Goal: Check status: Check status

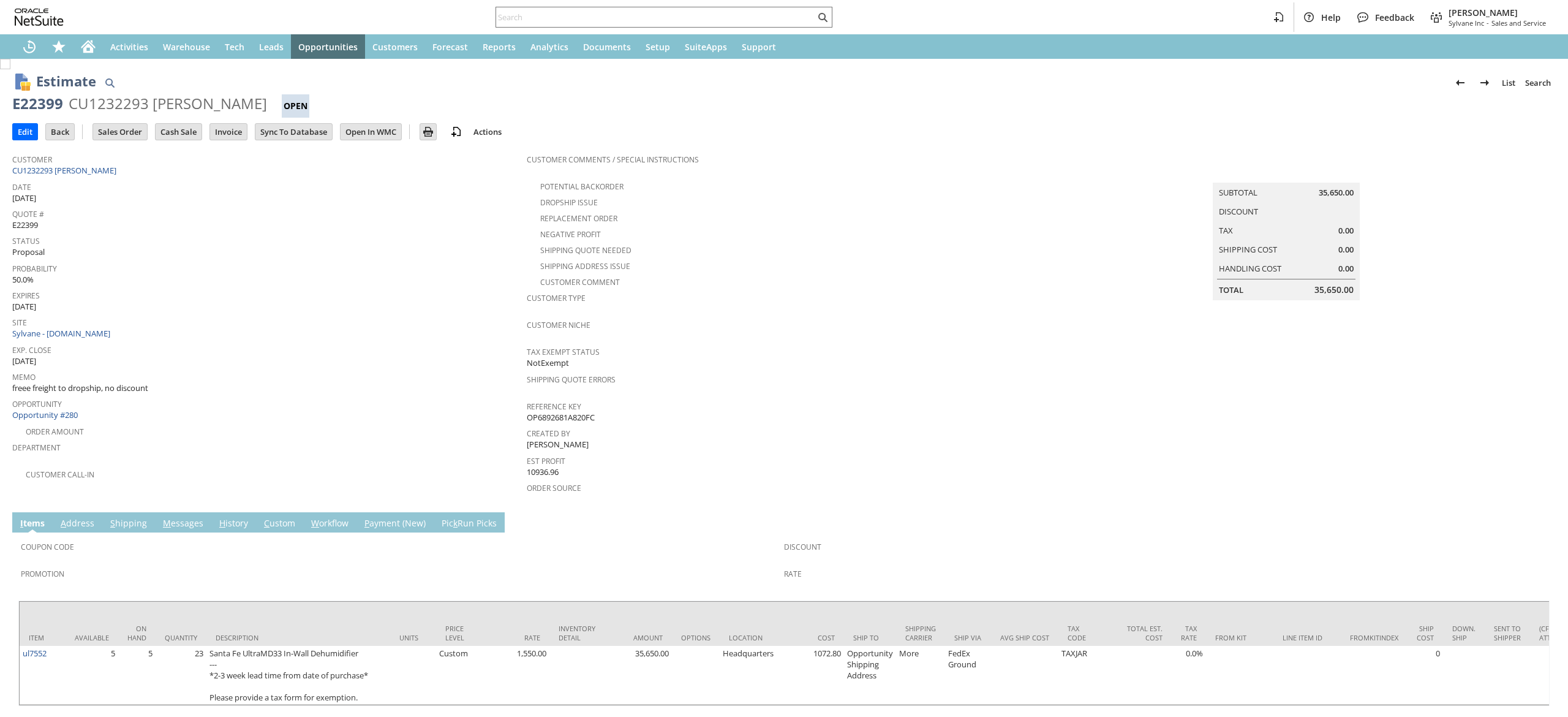
scroll to position [5, 0]
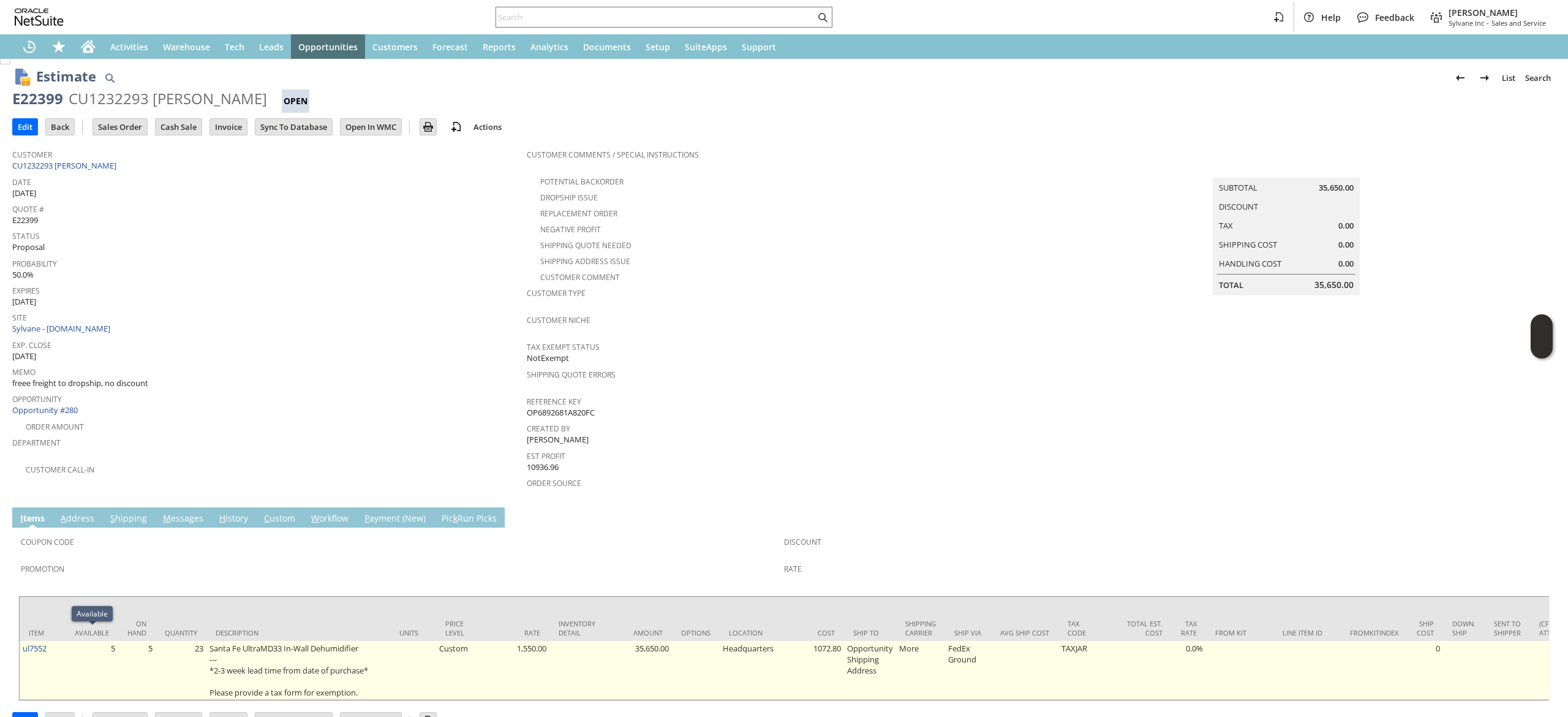
click at [53, 641] on td "ul7552" at bounding box center [43, 671] width 46 height 59
copy tr "ul7552"
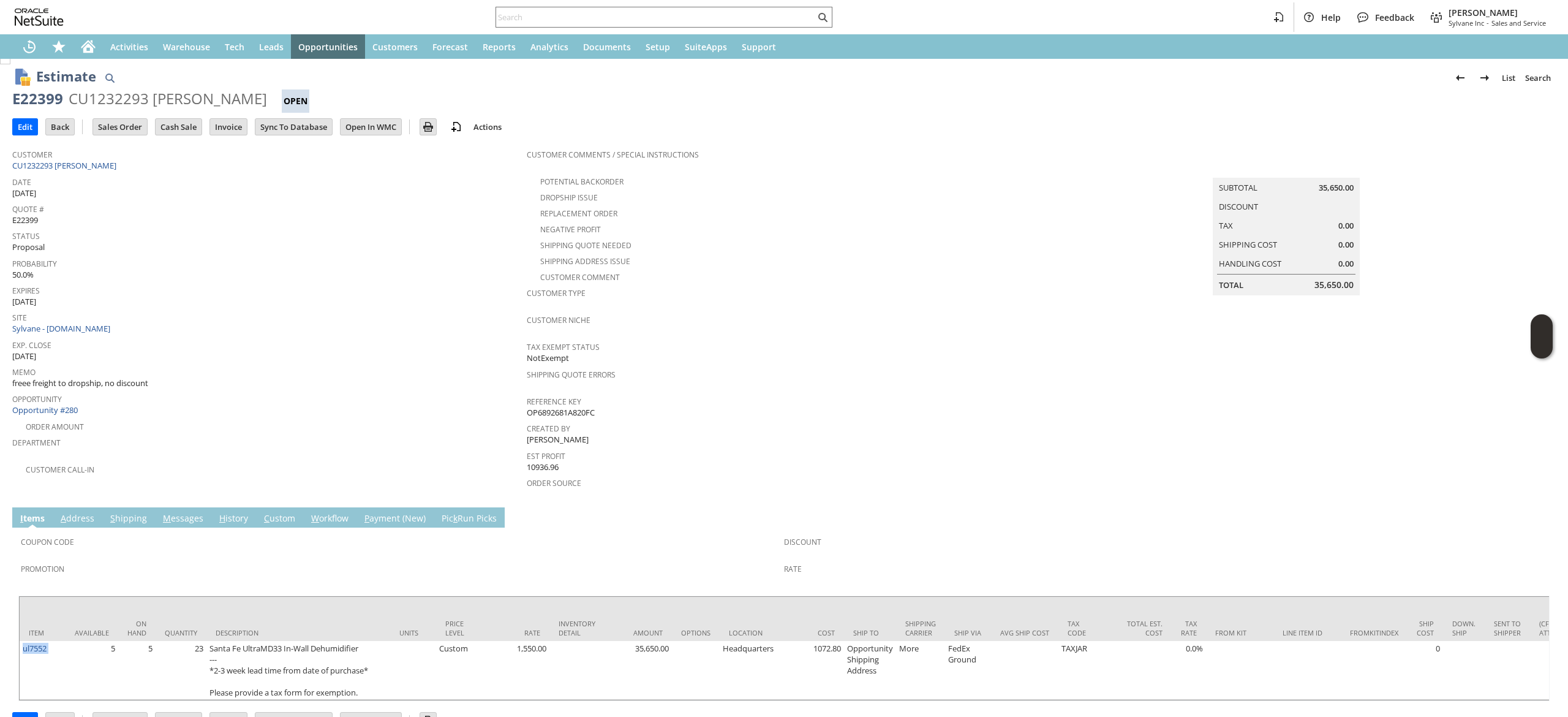
click at [219, 512] on link "H istory" at bounding box center [234, 518] width 35 height 13
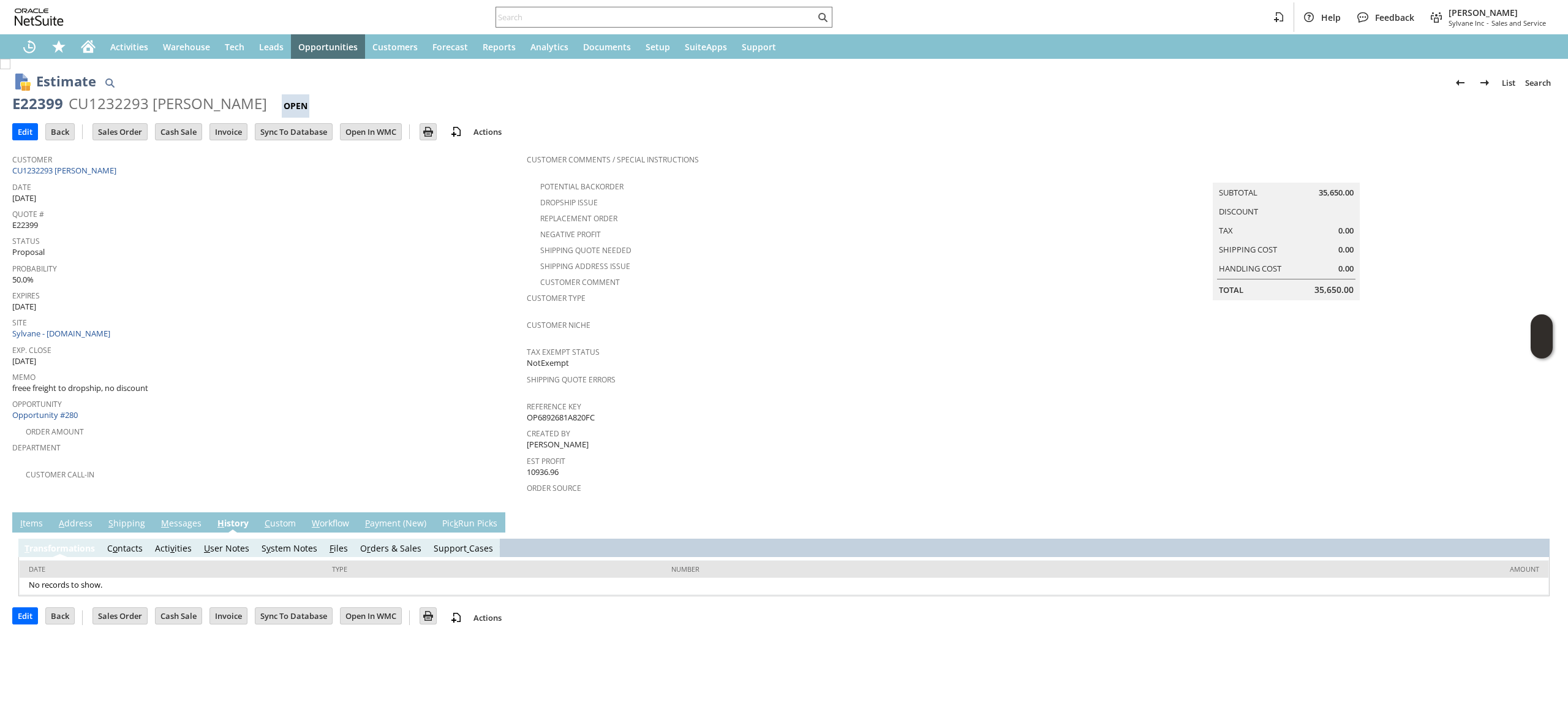
scroll to position [0, 0]
click at [310, 542] on link "S y stem Notes" at bounding box center [289, 548] width 56 height 12
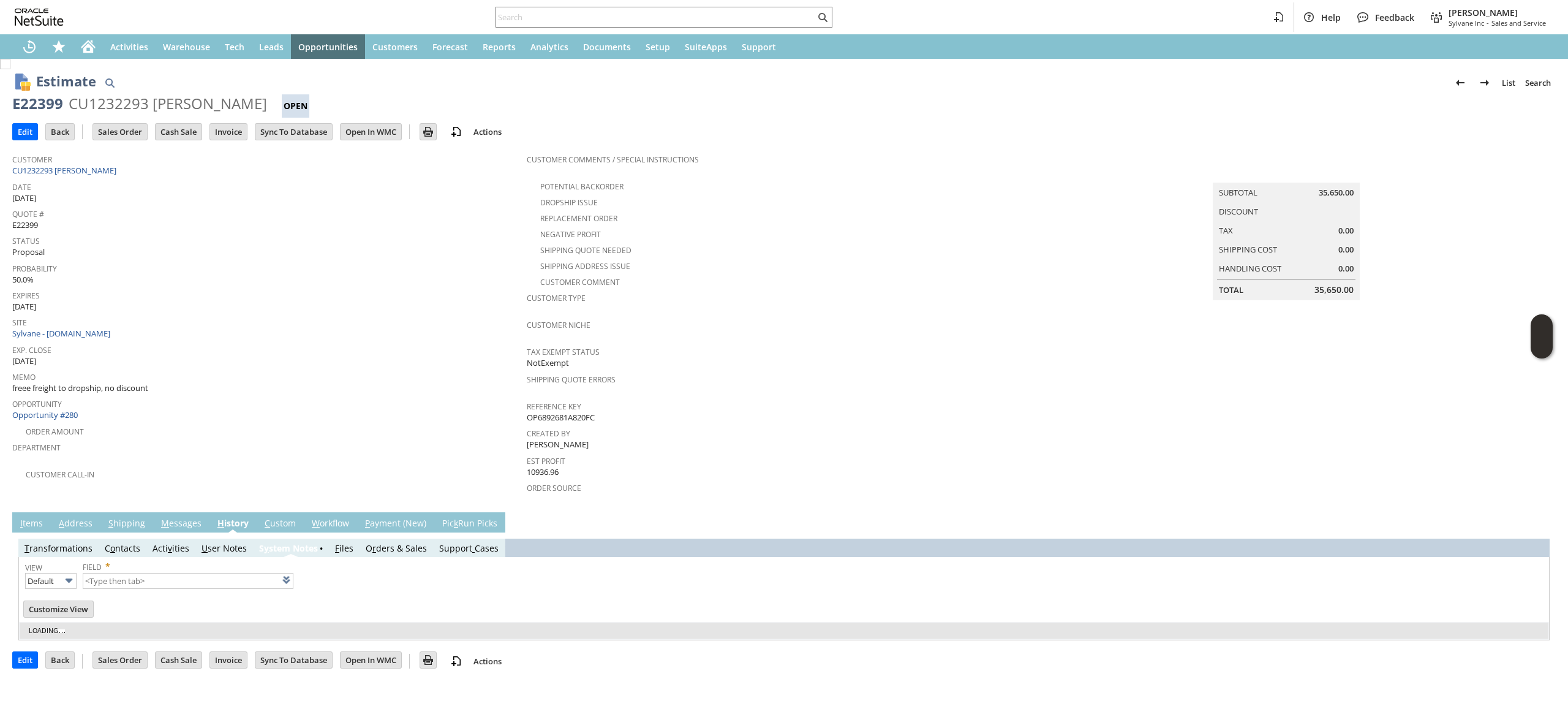
type input "1 to 25 of 55"
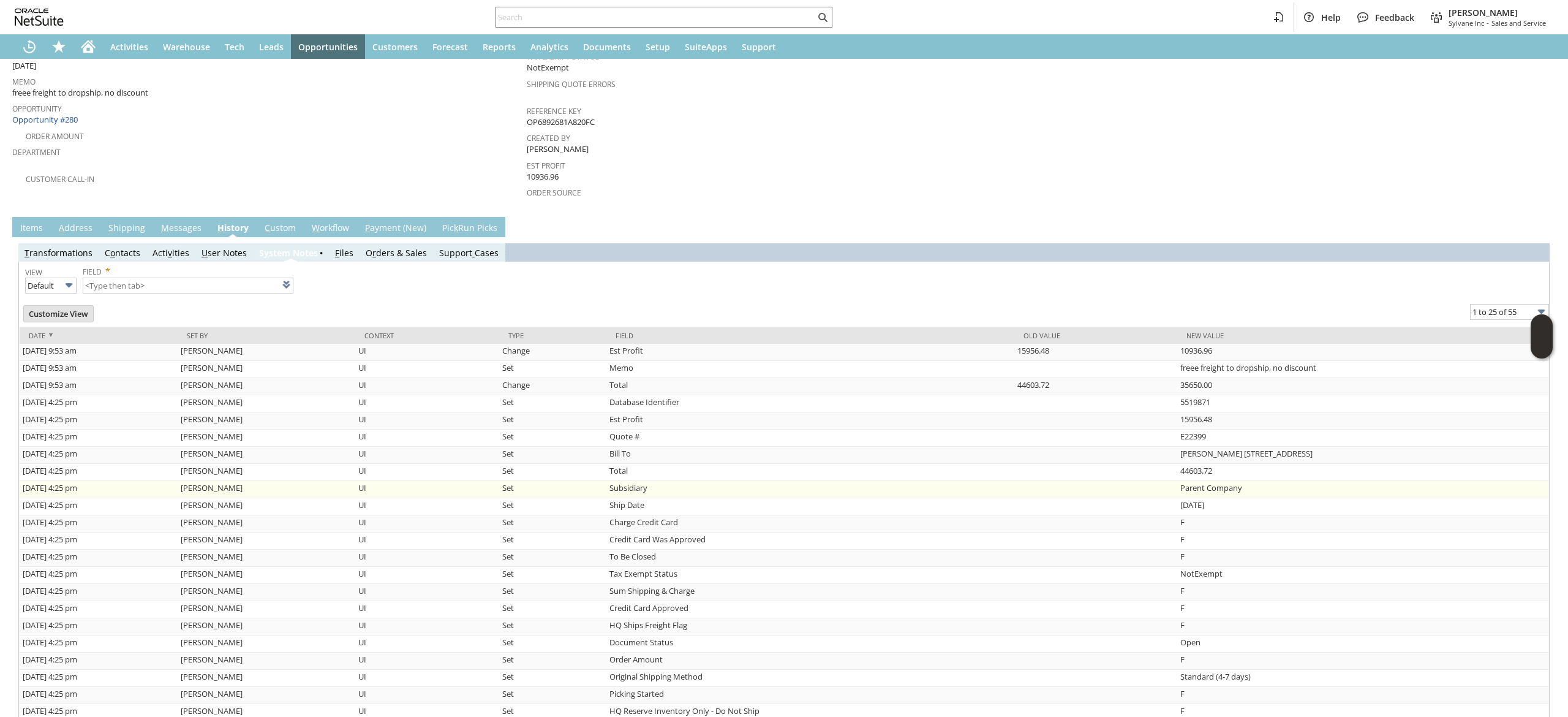
scroll to position [368, 0]
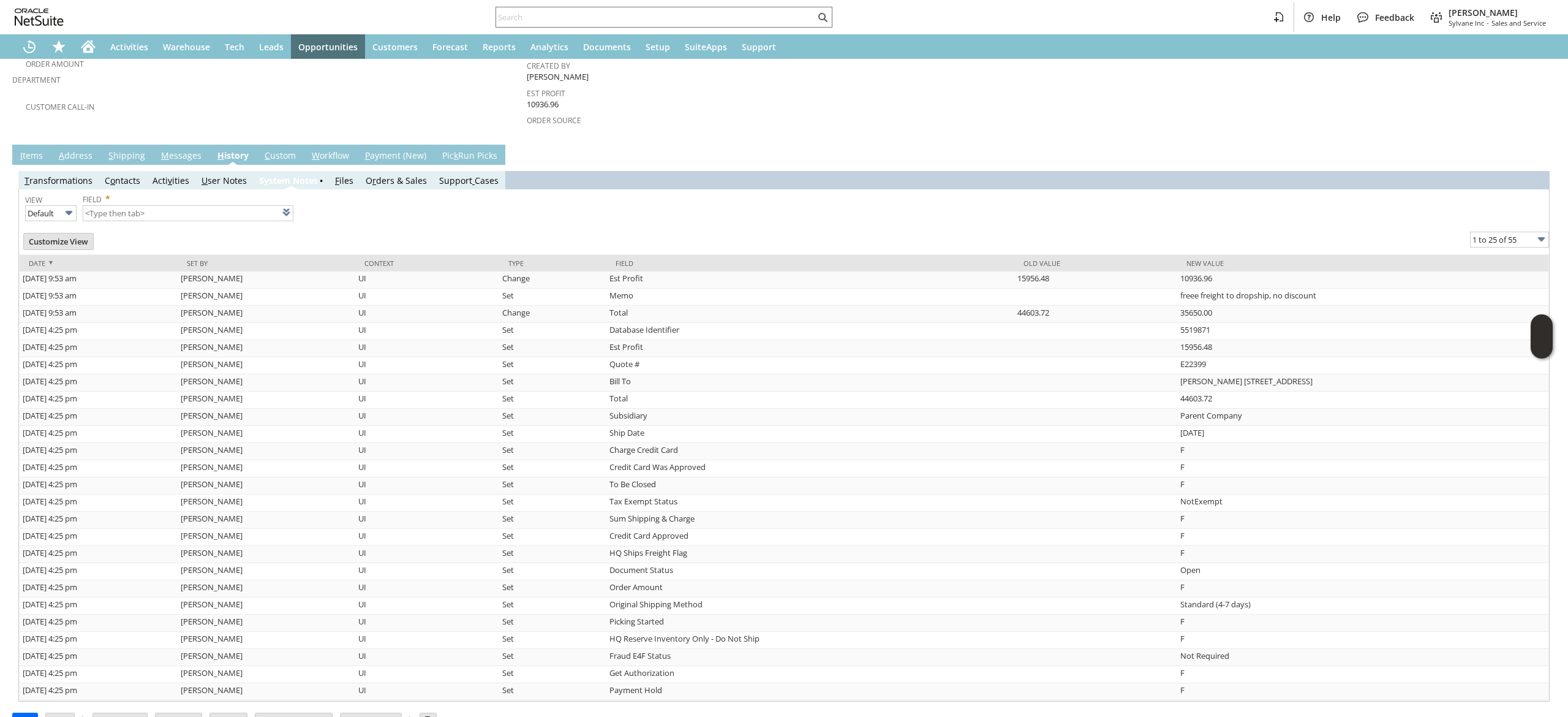
click at [32, 150] on link "I tems" at bounding box center [32, 156] width 29 height 13
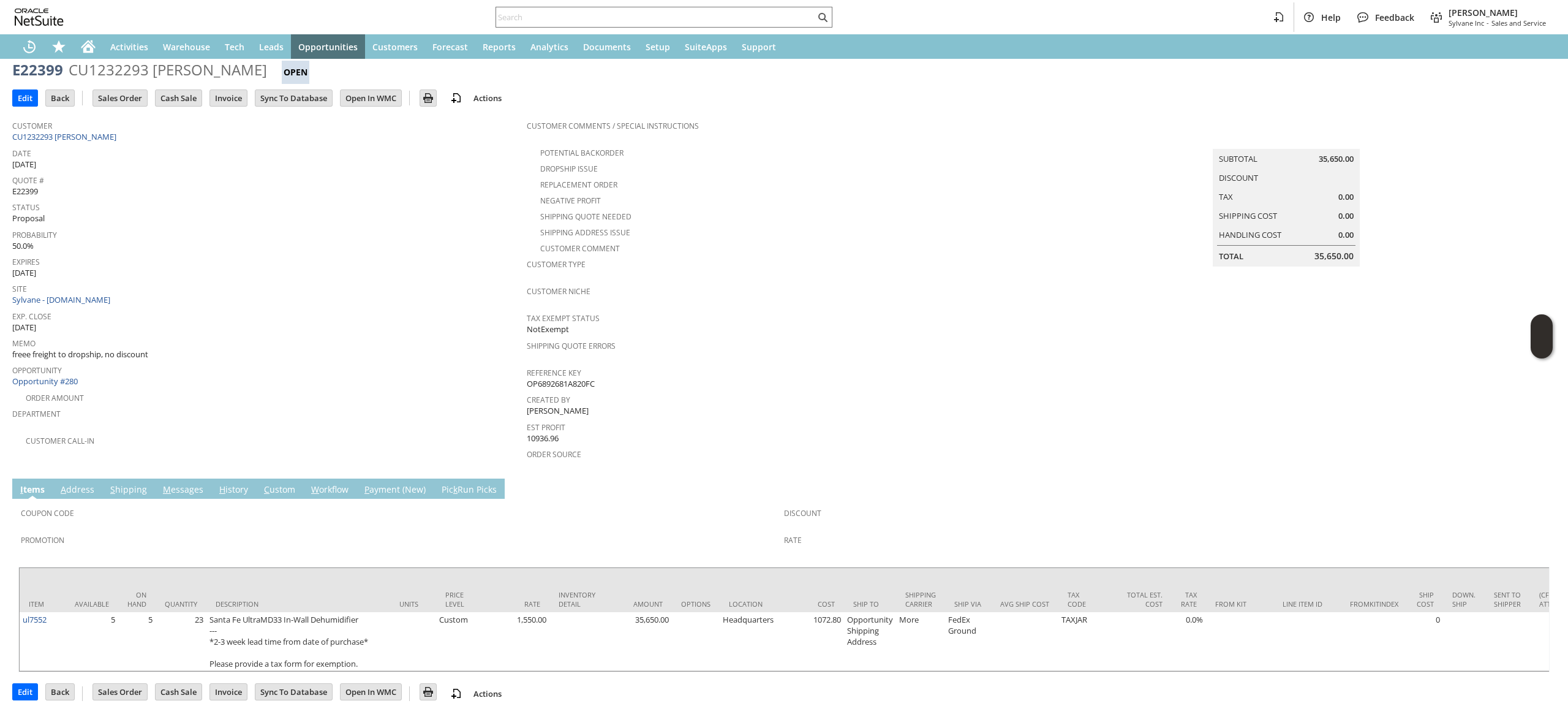
click at [203, 479] on td "M essages" at bounding box center [183, 489] width 57 height 20
click at [196, 484] on link "M essages" at bounding box center [183, 490] width 46 height 13
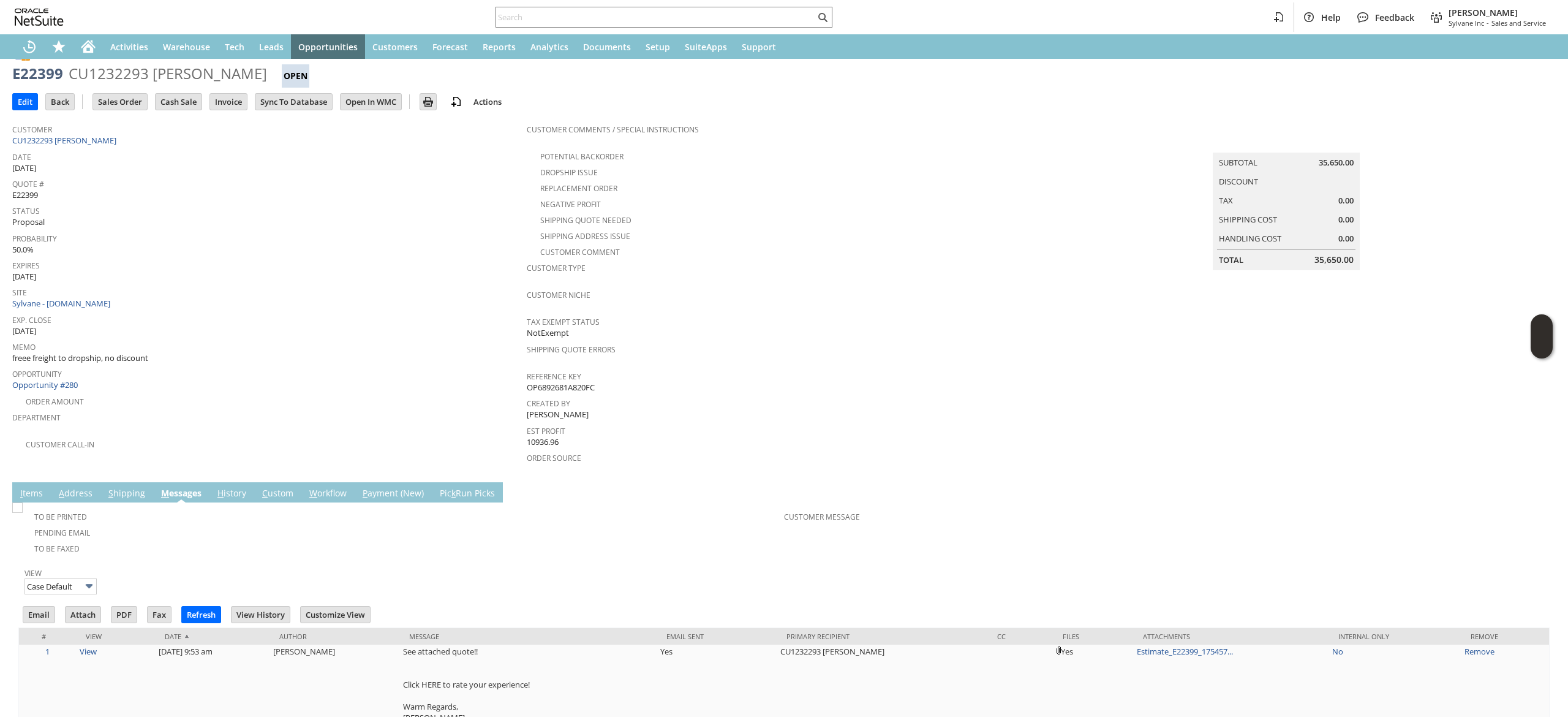
scroll to position [0, 0]
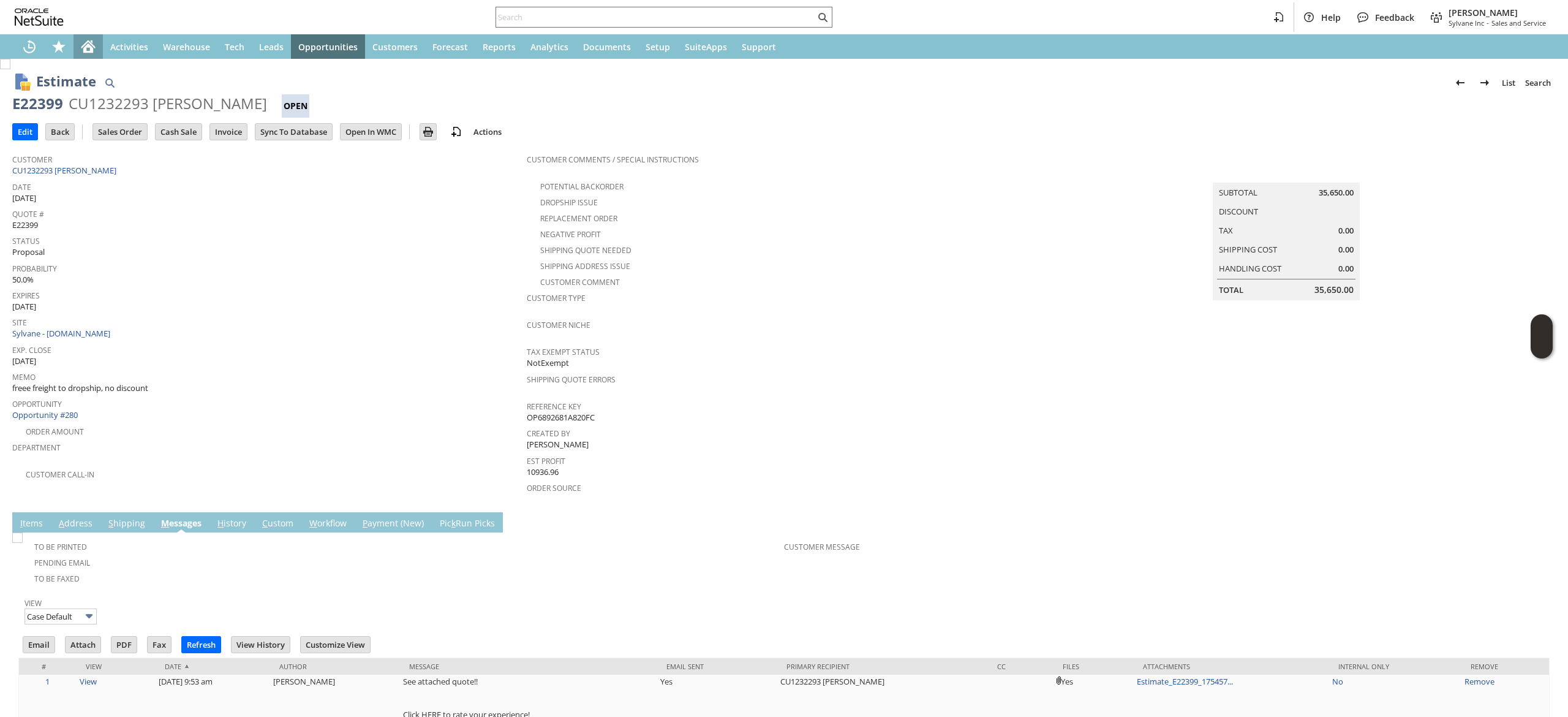
click at [90, 54] on div "Home" at bounding box center [87, 46] width 29 height 24
